Goal: Feedback & Contribution: Leave review/rating

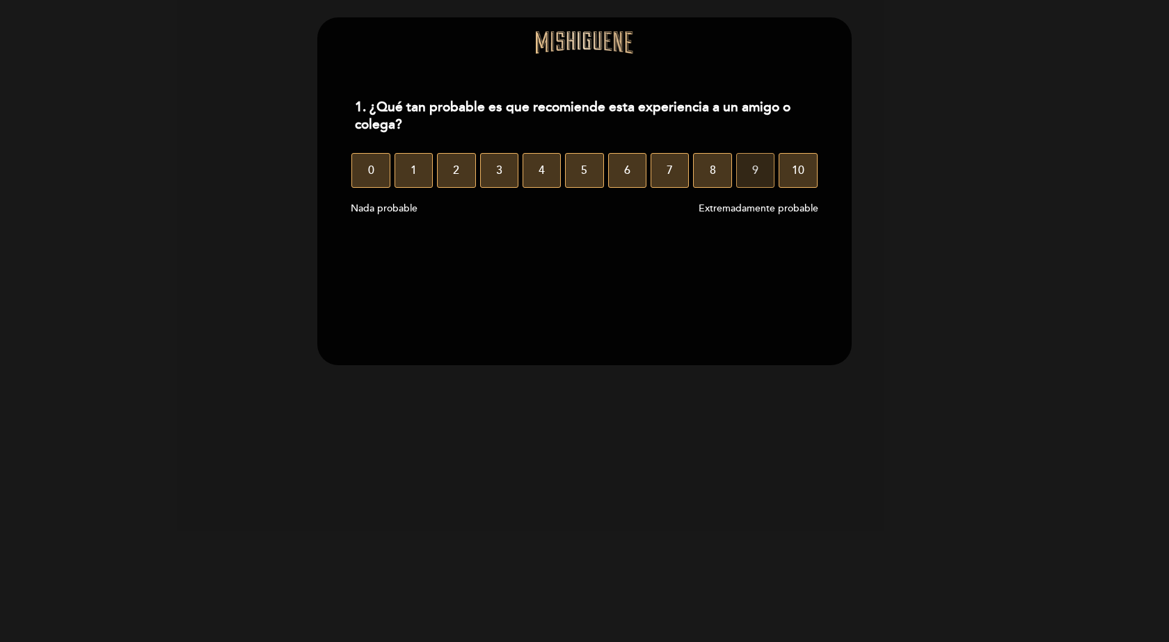
click at [744, 172] on button "9" at bounding box center [755, 170] width 38 height 35
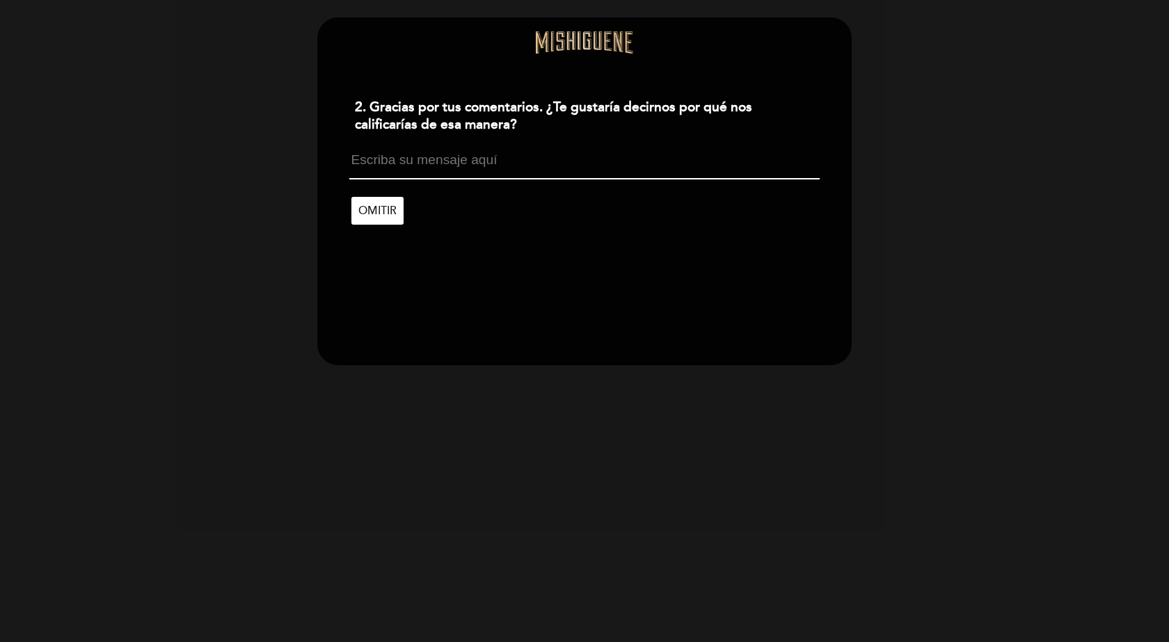
click at [550, 167] on textarea at bounding box center [584, 166] width 470 height 26
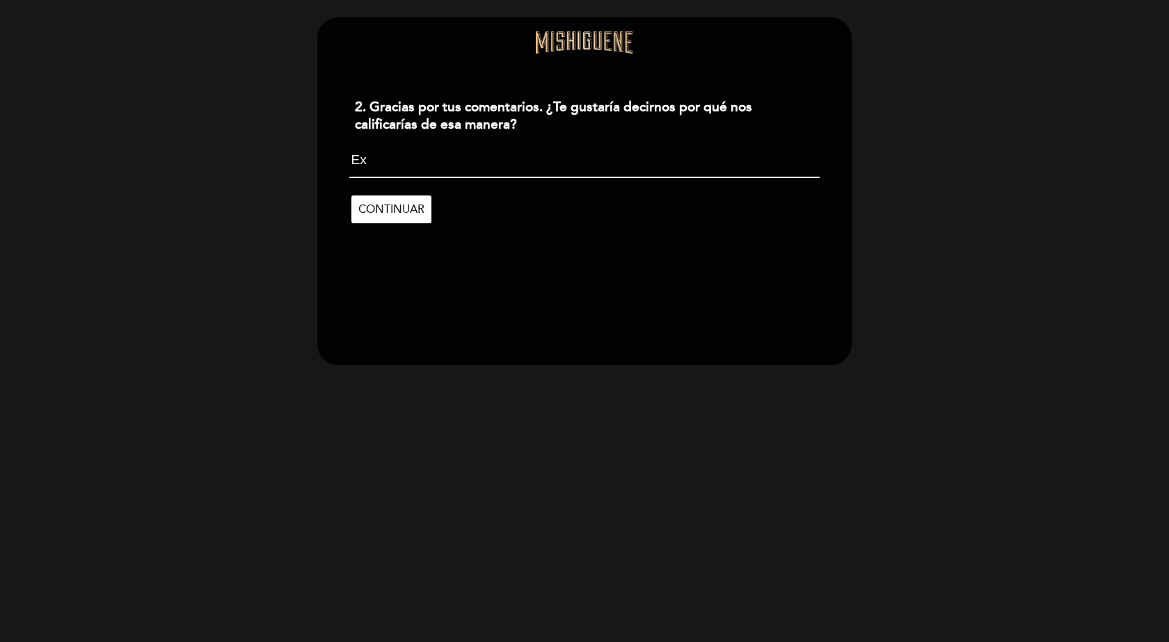
type textarea "E"
type textarea "M"
type textarea "S"
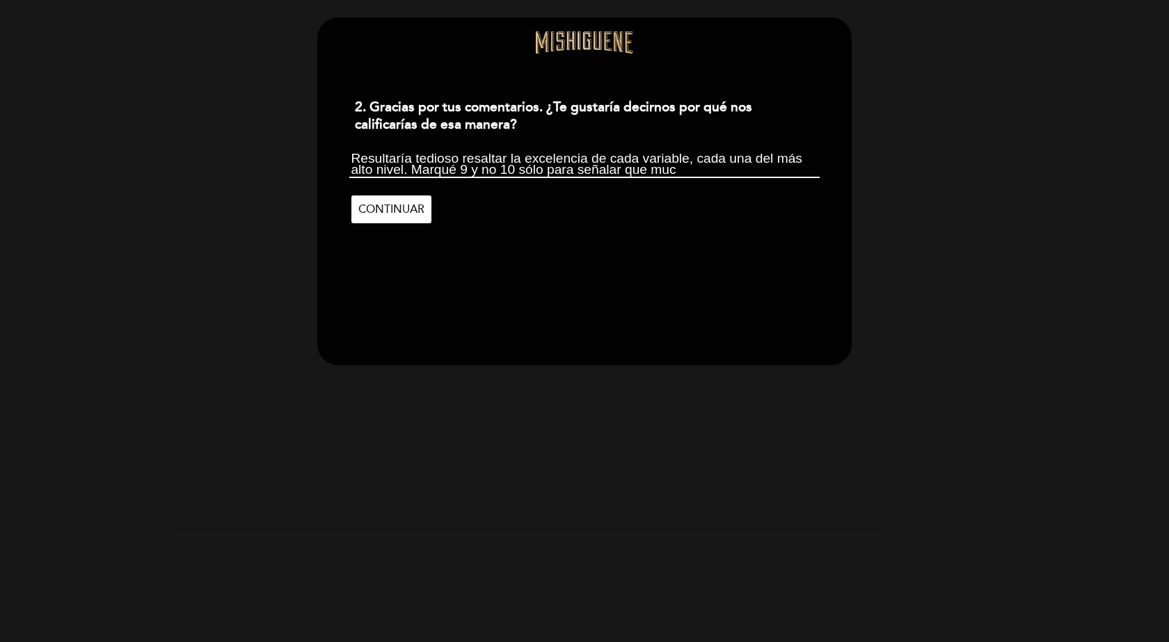
click at [689, 157] on textarea "Resultaría tedioso resaltar la excelencia de cada variable, cada una del más al…" at bounding box center [584, 165] width 470 height 25
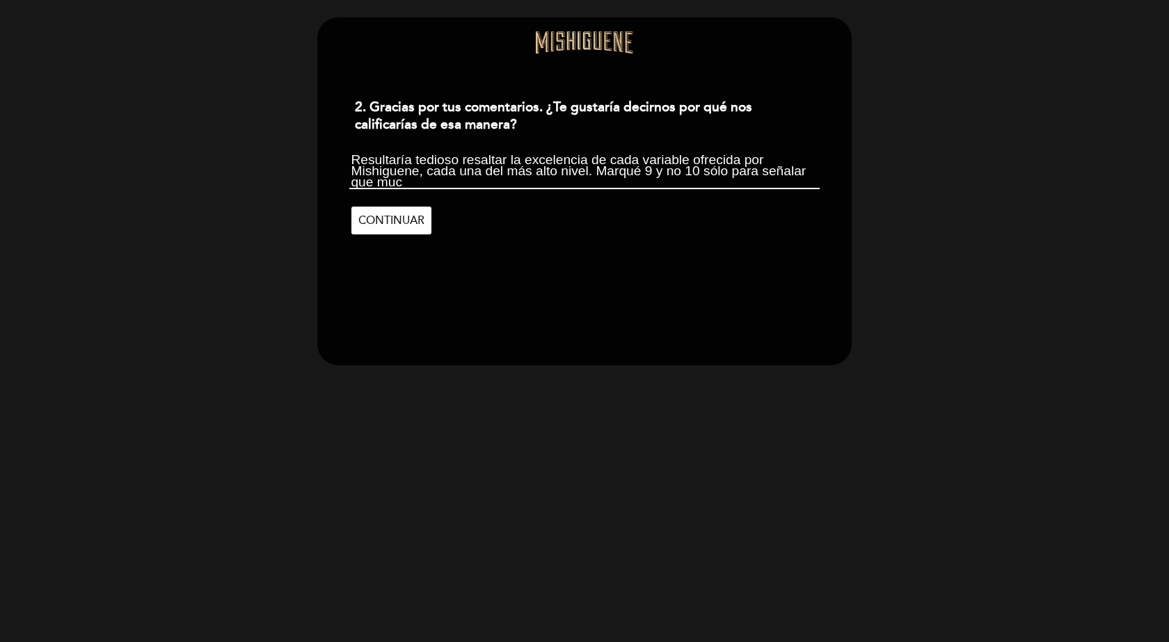
click at [424, 184] on textarea "Resultaría tedioso resaltar la excelencia de cada variable ofrecida por Mishigu…" at bounding box center [584, 171] width 470 height 36
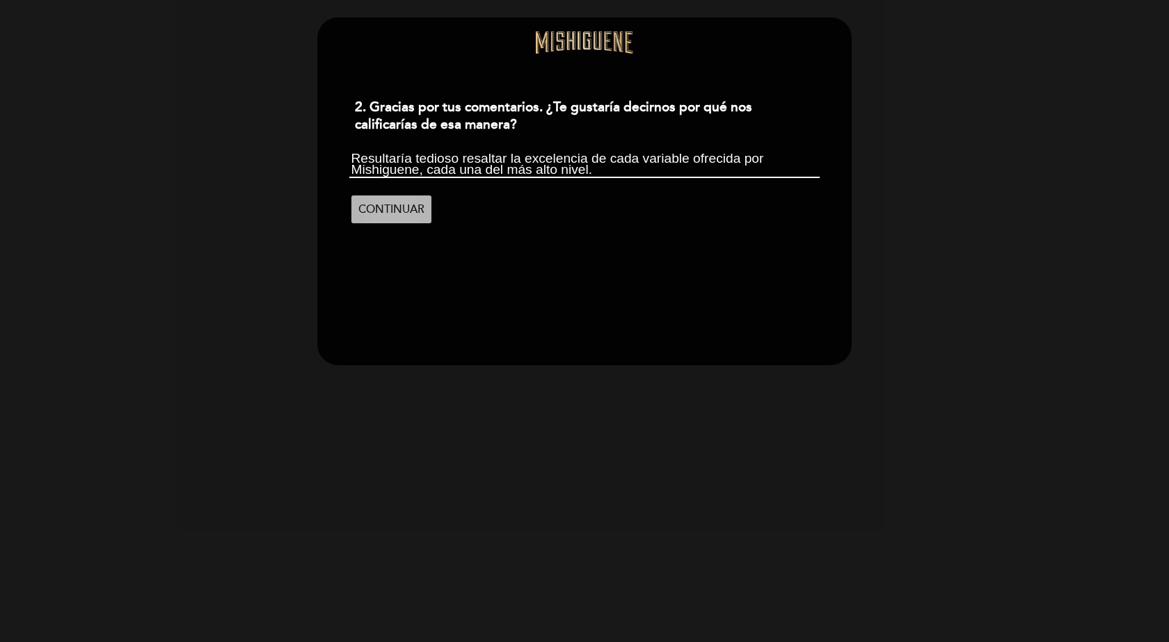
type textarea "Resultaría tedioso resaltar la excelencia de cada variable ofrecida por Mishigu…"
click at [396, 214] on span "CONTINUAR" at bounding box center [391, 209] width 66 height 39
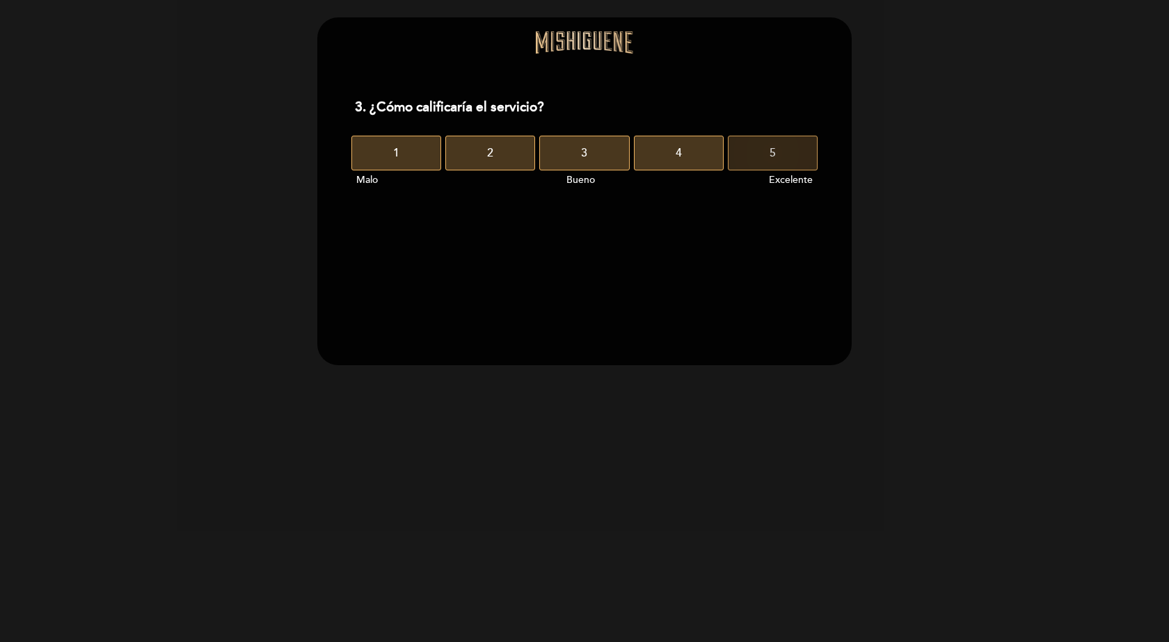
click at [765, 154] on button "5" at bounding box center [773, 153] width 90 height 35
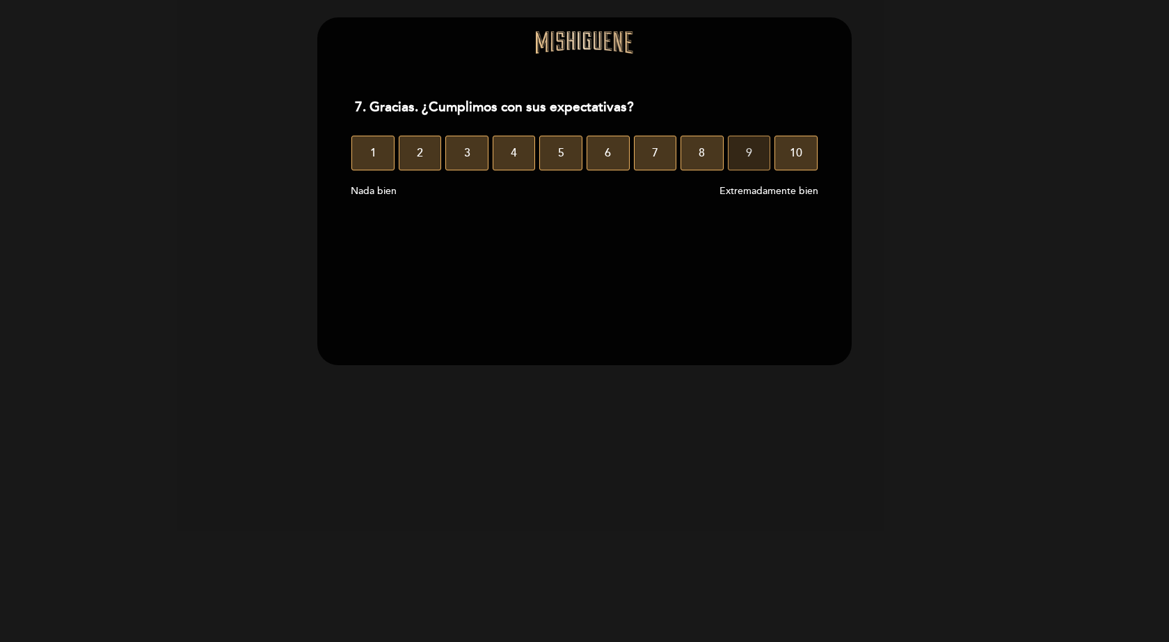
click at [747, 149] on span "9" at bounding box center [749, 153] width 6 height 39
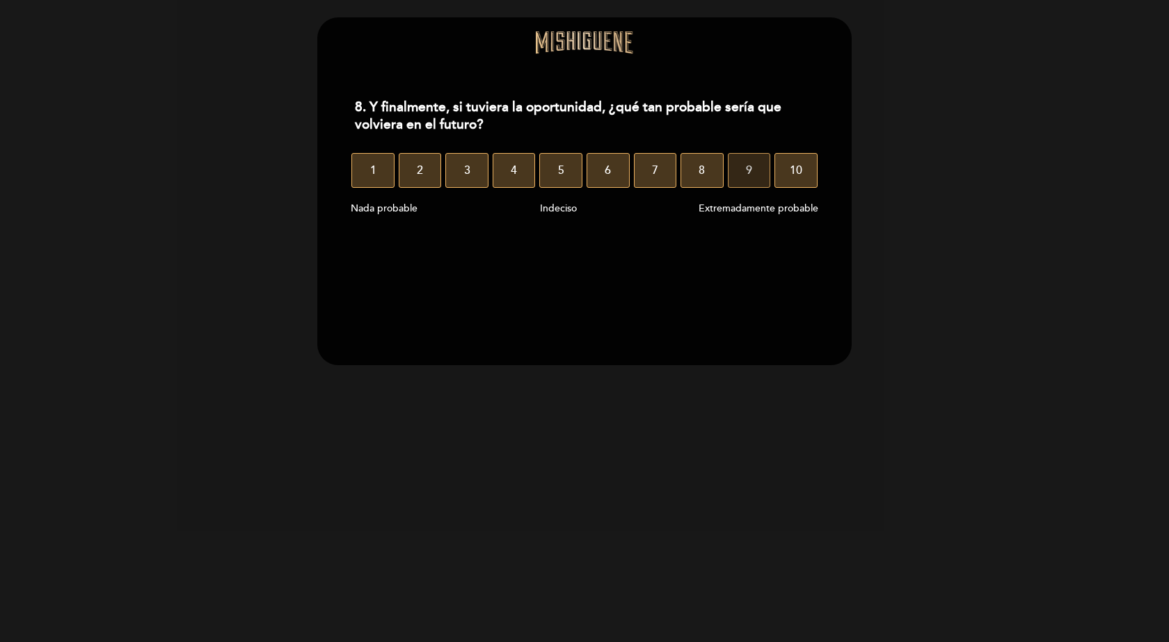
click at [747, 175] on span "9" at bounding box center [749, 170] width 6 height 39
select select "es"
